Goal: Find contact information: Obtain details needed to contact an individual or organization

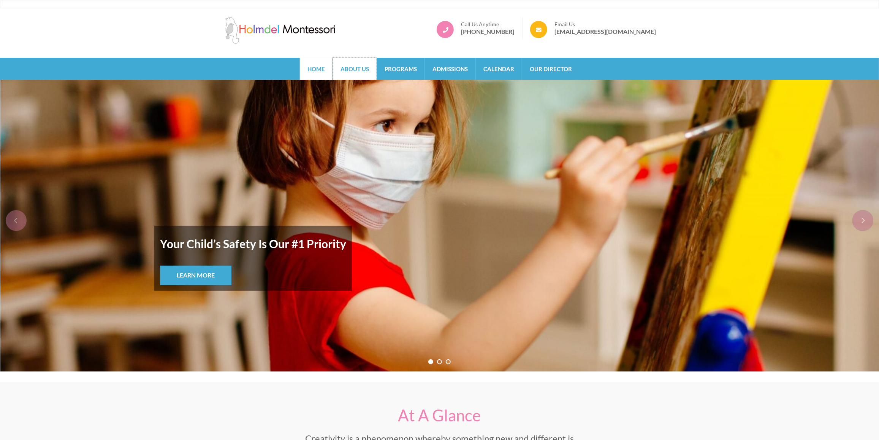
click at [354, 67] on link "About Us" at bounding box center [355, 69] width 44 height 22
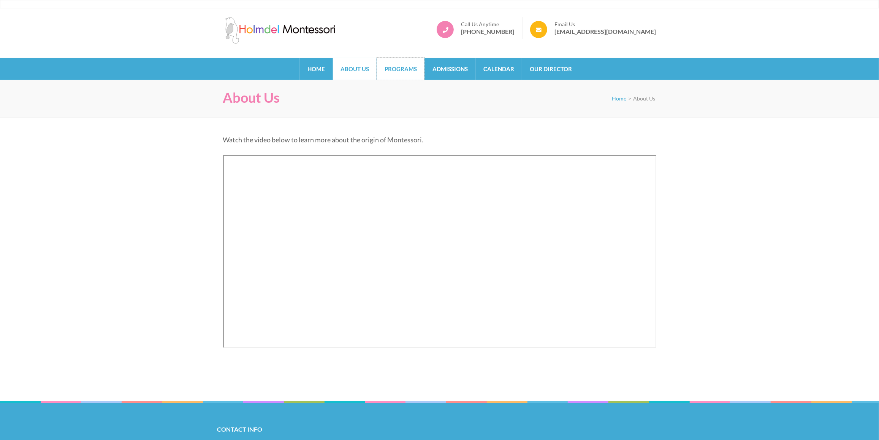
click at [409, 65] on link "Programs" at bounding box center [401, 69] width 48 height 22
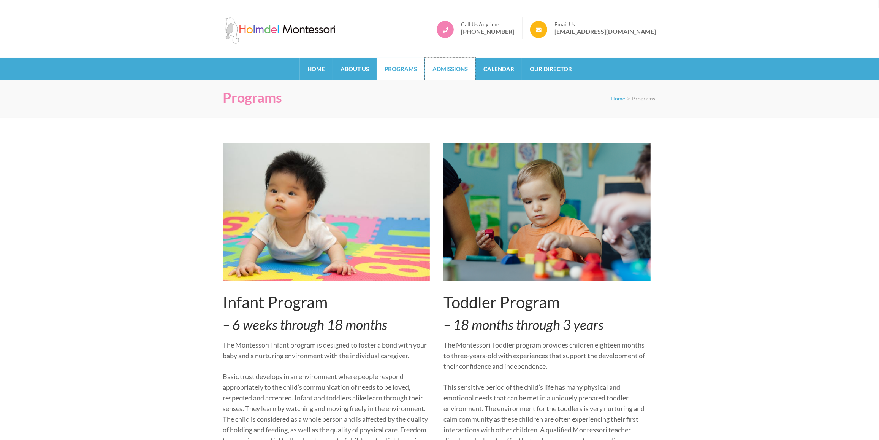
click at [454, 69] on link "Admissions" at bounding box center [450, 69] width 51 height 22
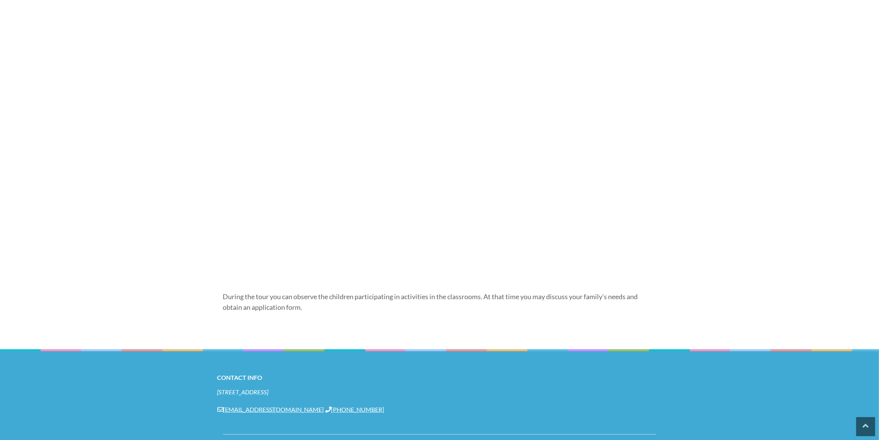
scroll to position [521, 0]
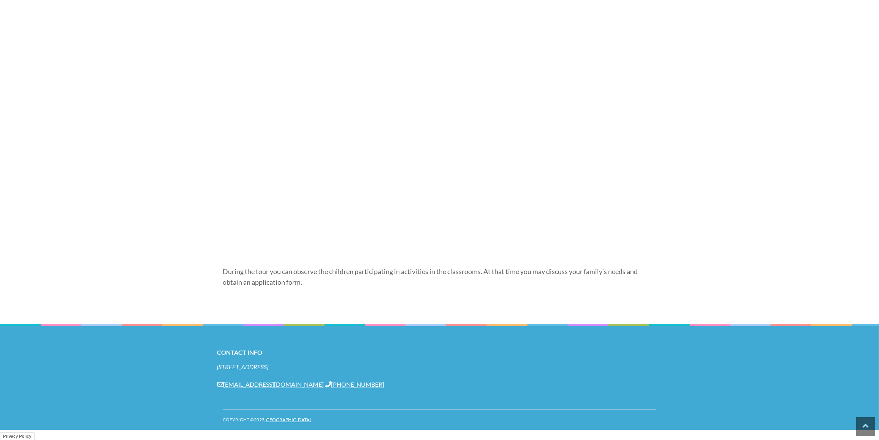
drag, startPoint x: 215, startPoint y: 364, endPoint x: 363, endPoint y: 368, distance: 147.6
click at [363, 368] on footer "Contact Info [STREET_ADDRESS] [EMAIL_ADDRESS][DOMAIN_NAME] [PHONE_NUMBER] Copyr…" at bounding box center [439, 377] width 879 height 106
click at [363, 368] on address "[STREET_ADDRESS]" at bounding box center [439, 366] width 445 height 8
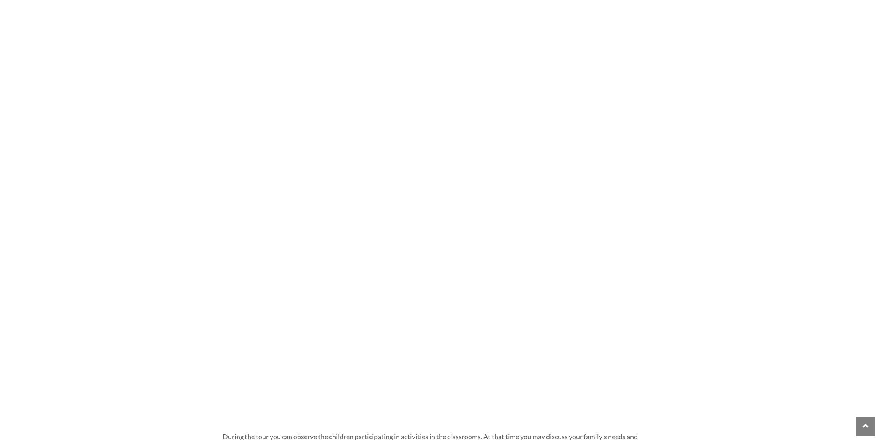
scroll to position [210, 0]
